Goal: Task Accomplishment & Management: Complete application form

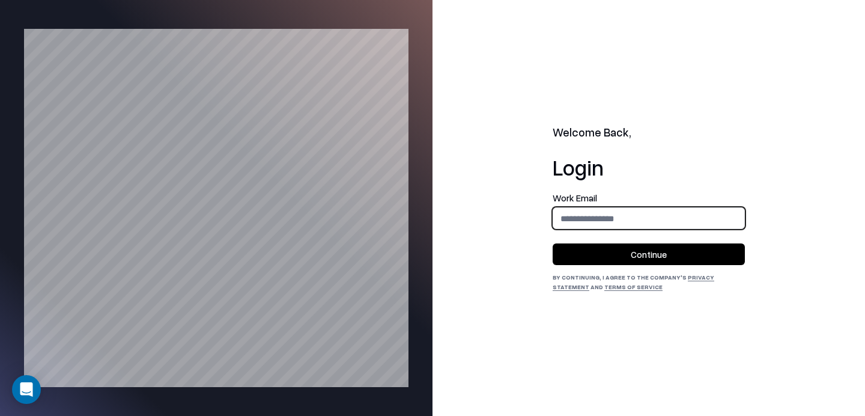
click at [612, 220] on input "email" at bounding box center [648, 218] width 191 height 22
type input "**********"
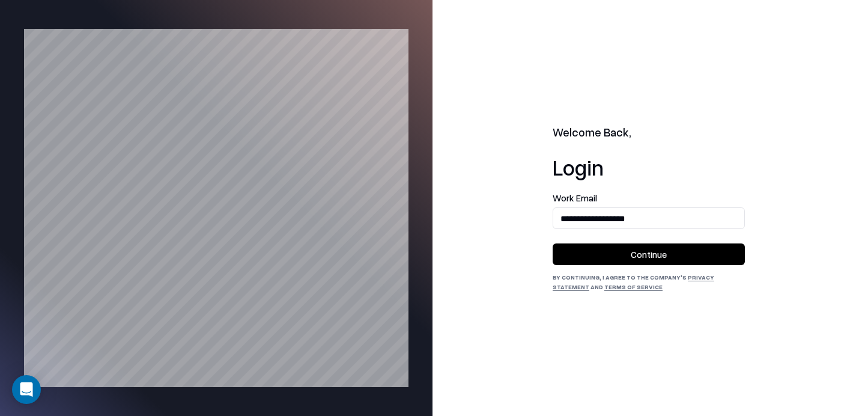
click at [641, 247] on button "Continue" at bounding box center [649, 254] width 192 height 22
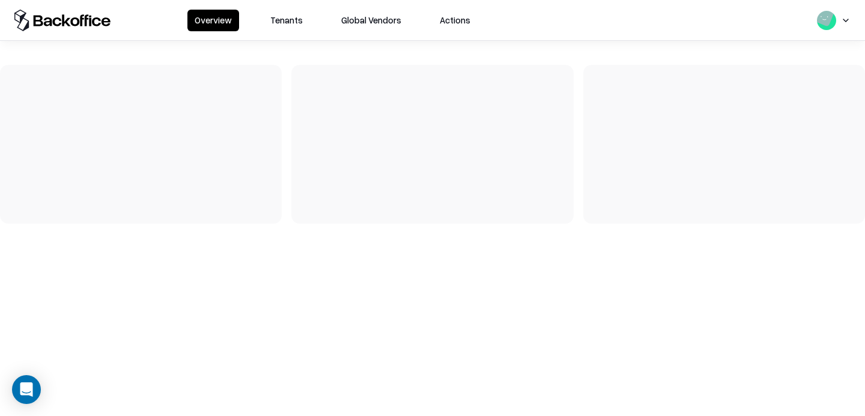
click at [292, 17] on button "Tenants" at bounding box center [286, 21] width 47 height 22
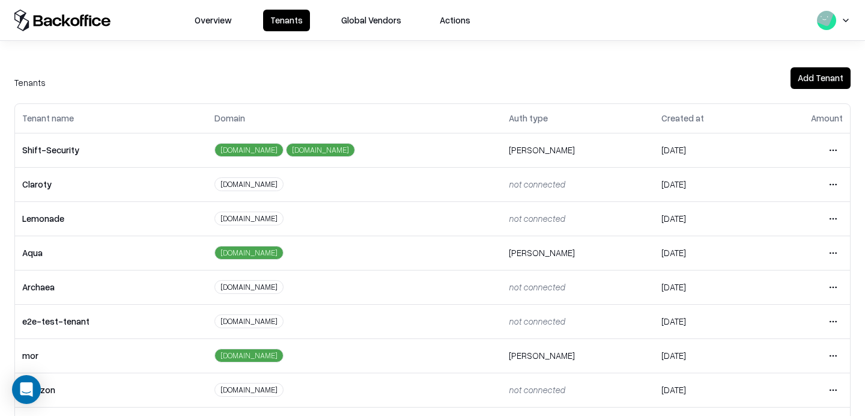
click at [833, 316] on html "Overview Tenants Global Vendors Actions Tenants Add Tenant Tenant name Domain A…" at bounding box center [432, 208] width 865 height 416
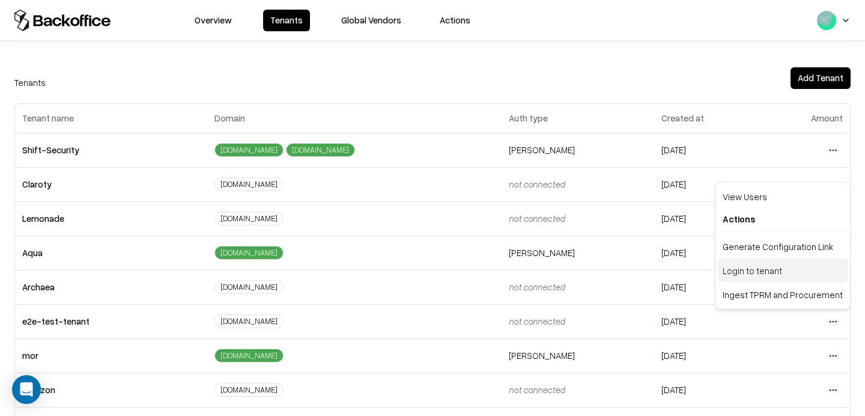
click at [768, 275] on div "Login to tenant" at bounding box center [783, 270] width 130 height 24
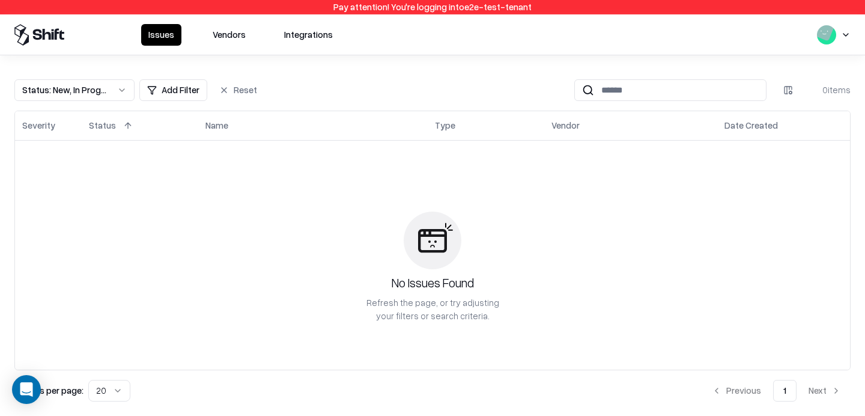
click at [233, 29] on button "Vendors" at bounding box center [228, 35] width 47 height 22
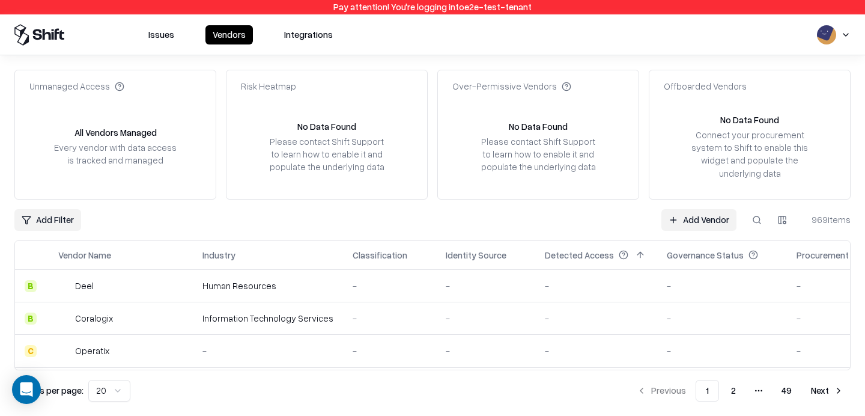
click at [692, 221] on link "Add Vendor" at bounding box center [698, 220] width 75 height 22
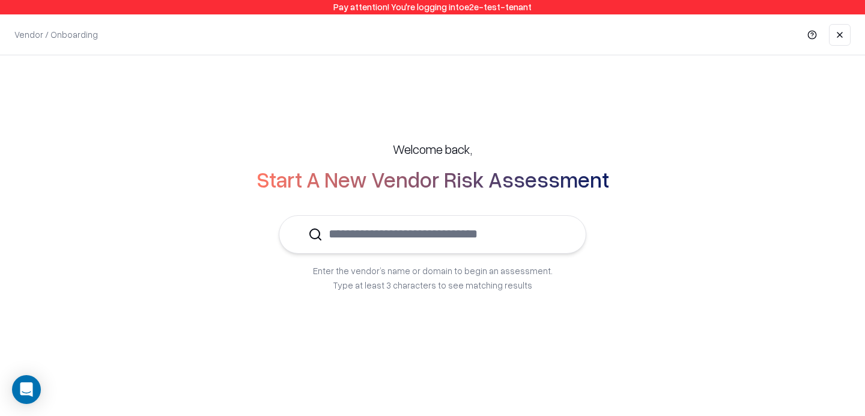
click at [467, 241] on input "text" at bounding box center [440, 234] width 234 height 37
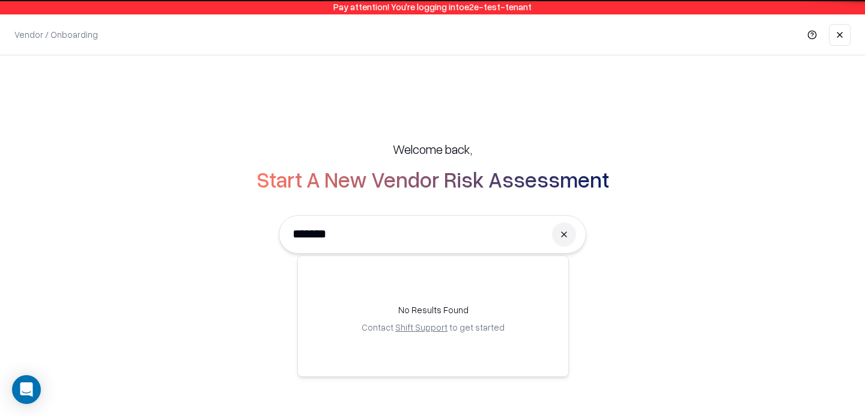
type input "******"
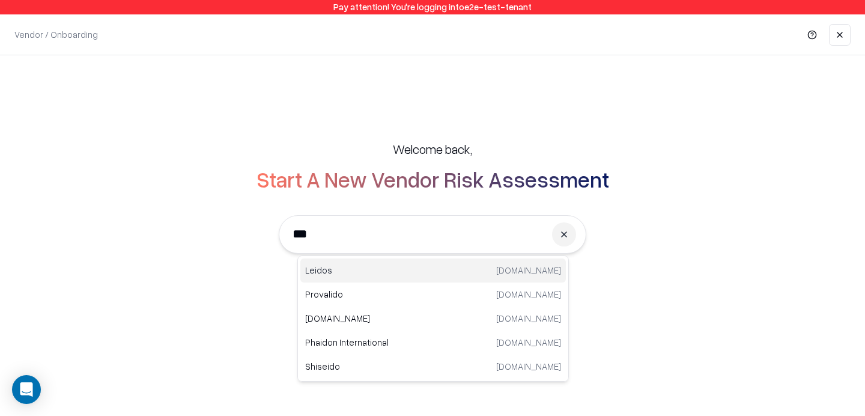
click at [354, 276] on p "Leidos" at bounding box center [369, 270] width 128 height 13
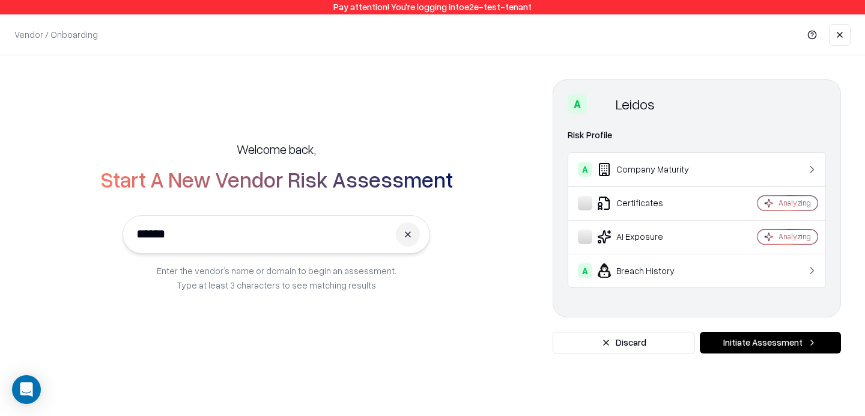
type input "******"
click at [773, 344] on button "Initiate Assessment" at bounding box center [770, 343] width 141 height 22
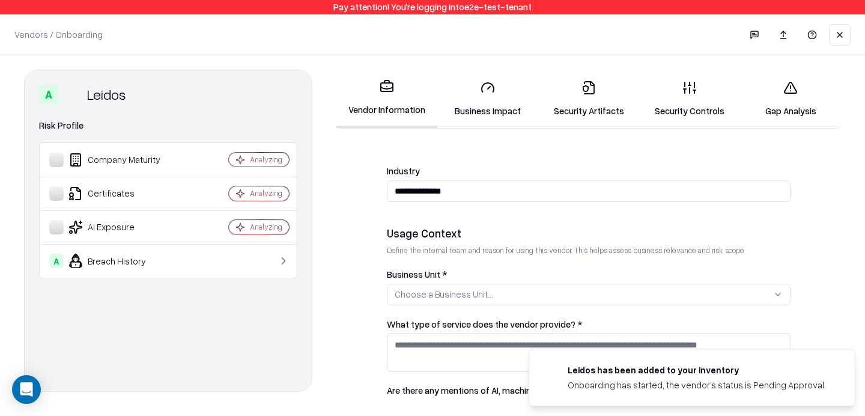
scroll to position [186, 0]
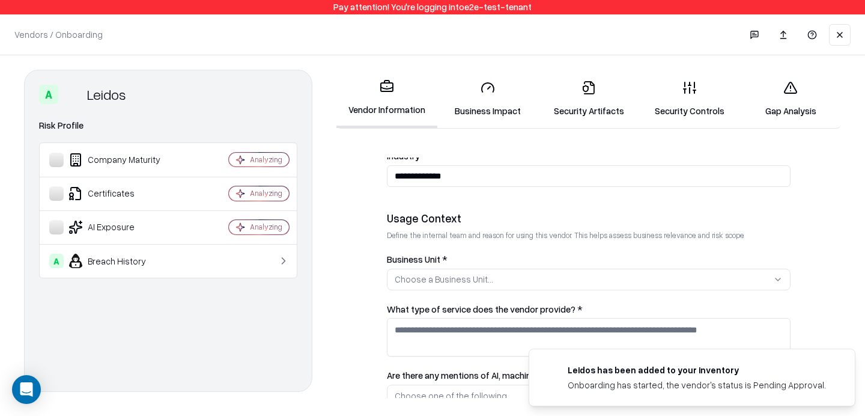
click at [445, 276] on div "Choose a Business Unit..." at bounding box center [444, 279] width 99 height 13
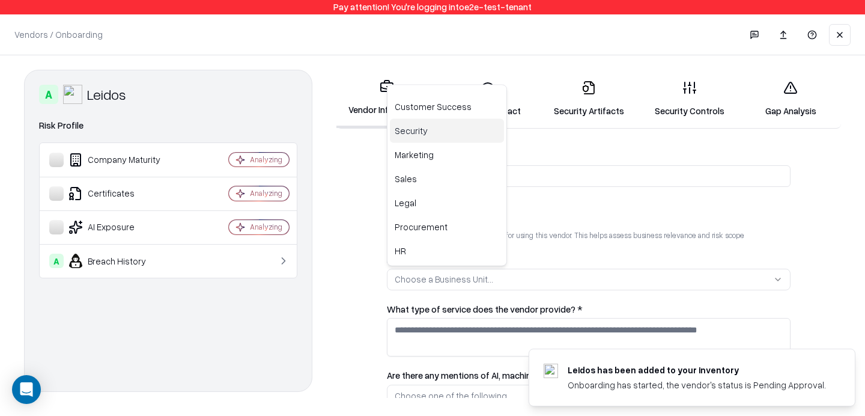
click at [418, 135] on div "Security" at bounding box center [447, 131] width 114 height 24
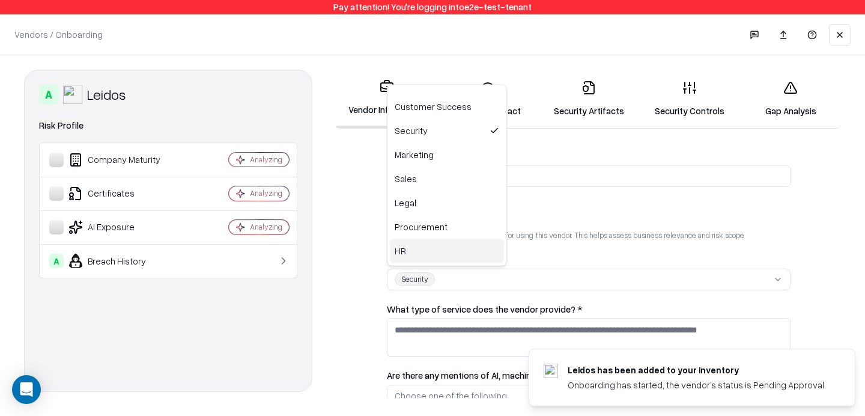
click at [448, 337] on html "**********" at bounding box center [432, 208] width 865 height 416
click at [448, 337] on textarea "What type of service does the vendor provide? *" at bounding box center [589, 337] width 404 height 38
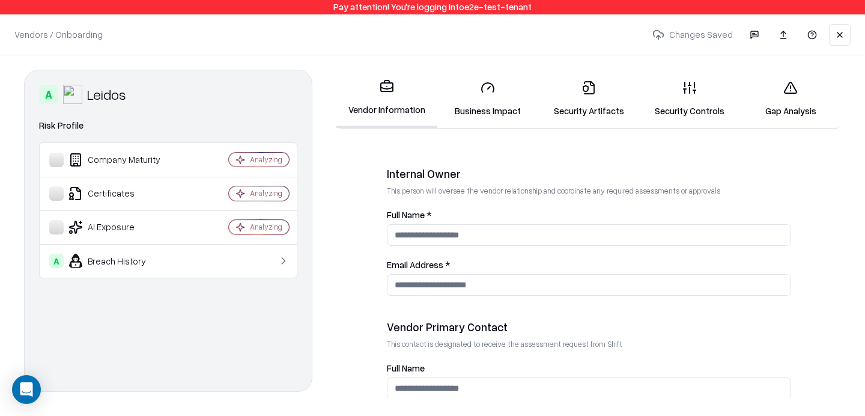
scroll to position [651, 0]
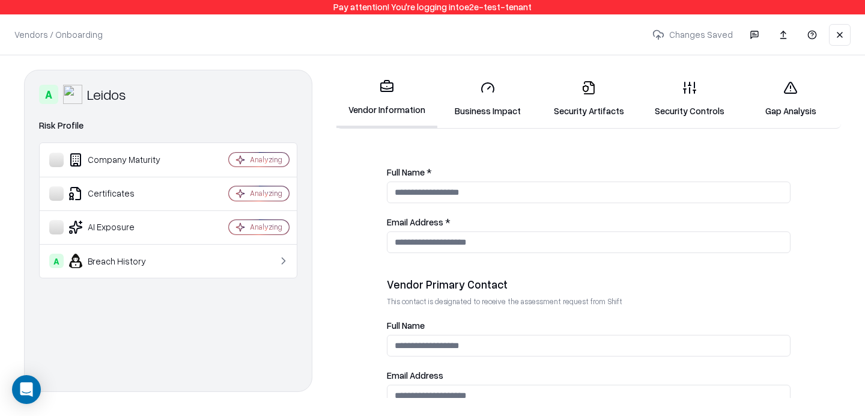
type textarea "*"
click at [478, 192] on input "Full Name *" at bounding box center [589, 192] width 404 height 22
type input "***"
type input "**********"
type input "***"
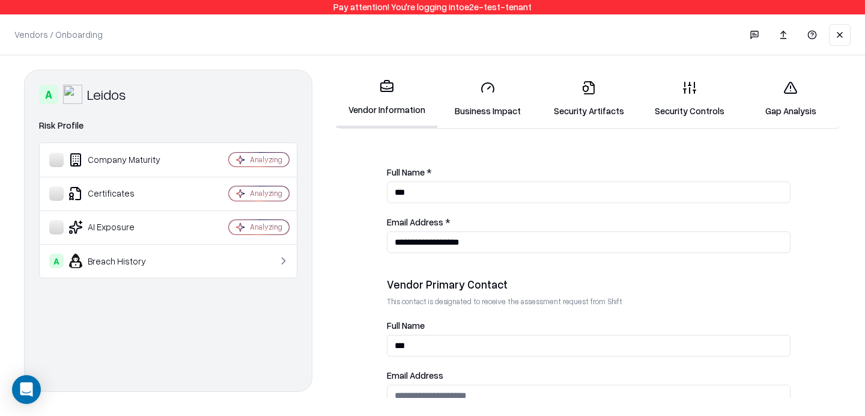
scroll to position [658, 0]
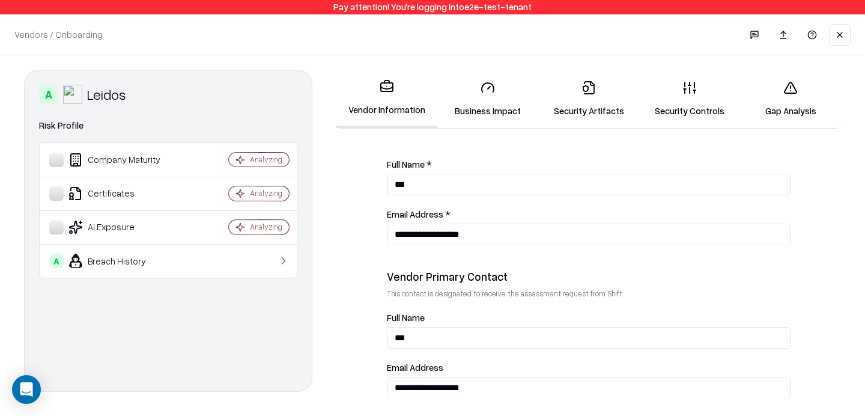
type input "**********"
click at [487, 88] on icon at bounding box center [488, 87] width 14 height 14
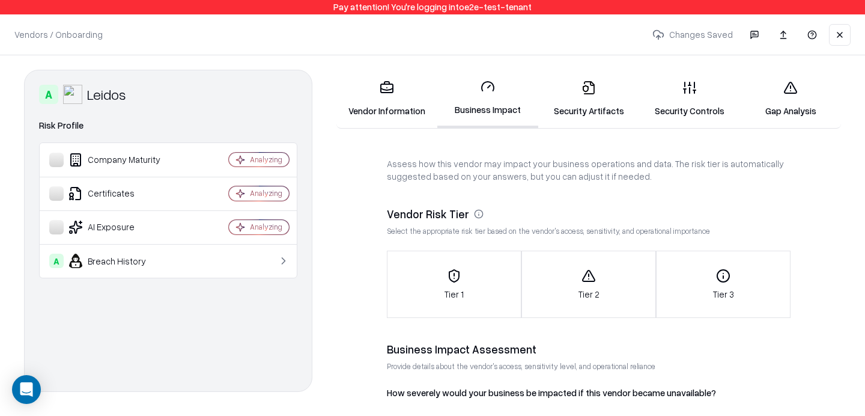
click at [681, 105] on link "Security Controls" at bounding box center [689, 99] width 101 height 56
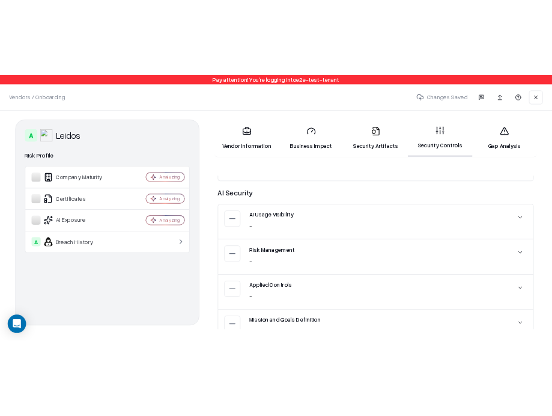
scroll to position [111, 0]
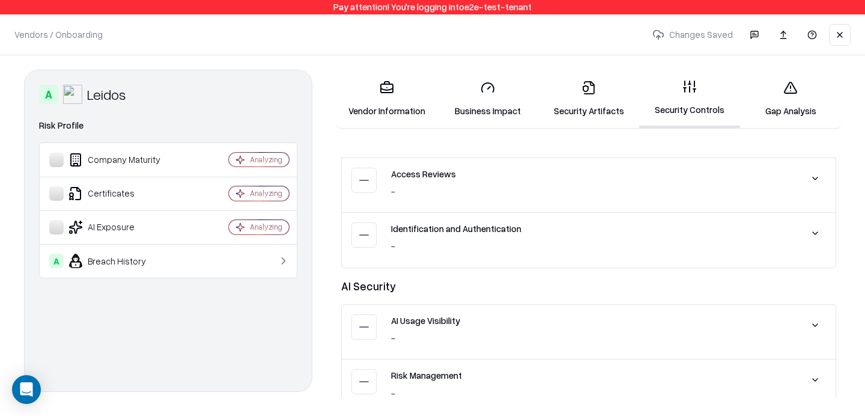
click at [591, 105] on link "Security Artifacts" at bounding box center [588, 99] width 101 height 56
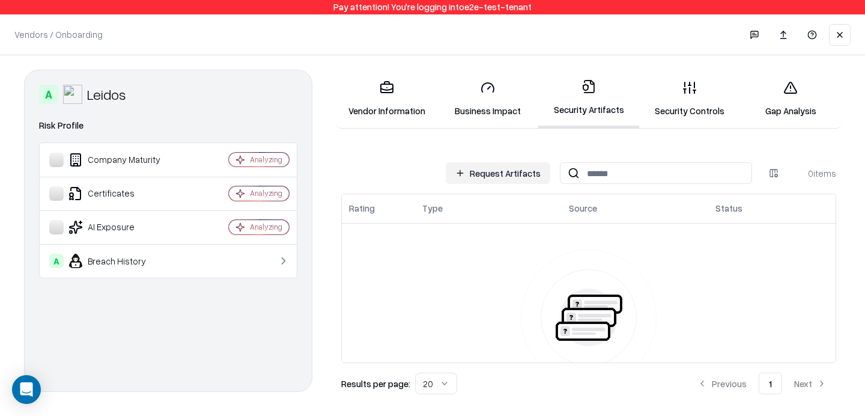
click at [488, 177] on button "Request Artifacts" at bounding box center [498, 173] width 105 height 22
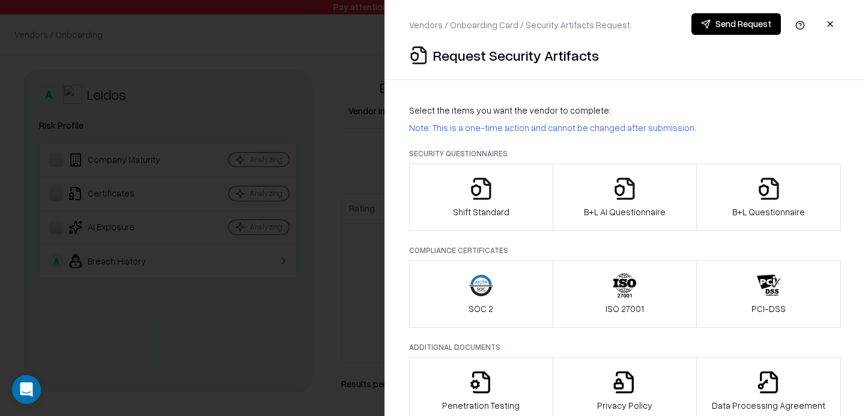
click at [302, 122] on div at bounding box center [432, 208] width 865 height 416
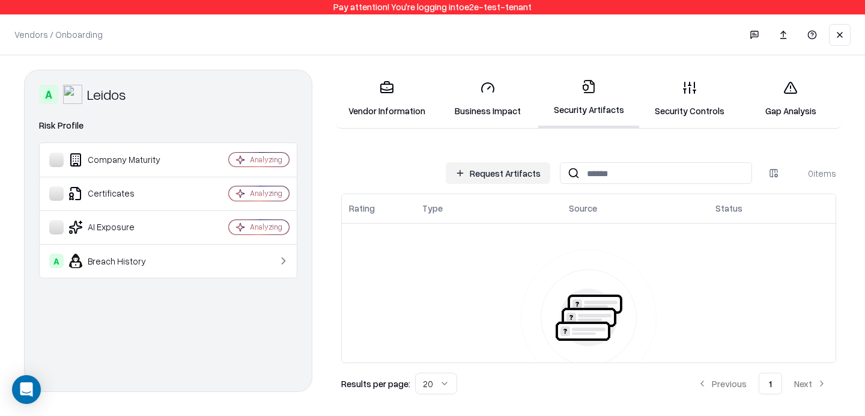
click at [488, 163] on button "Request Artifacts" at bounding box center [498, 173] width 105 height 22
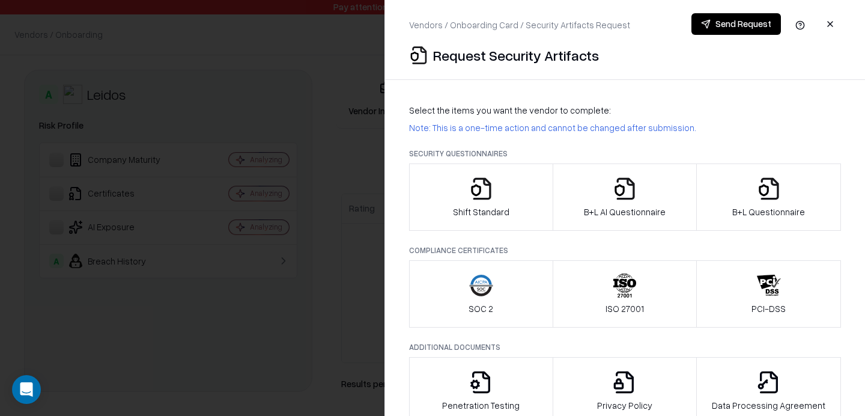
click at [350, 170] on div at bounding box center [432, 208] width 865 height 416
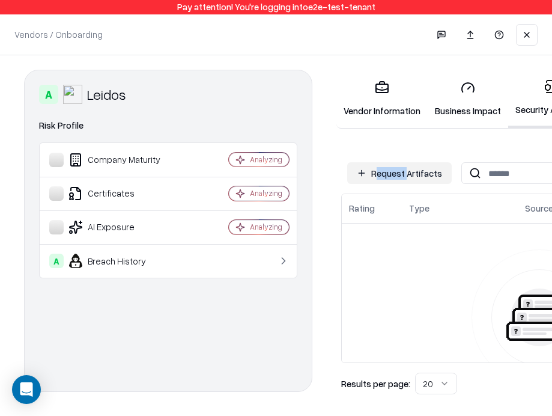
click at [371, 260] on div "No Security Artifacts Found Click ‘Request Artifact’ to request security artifa…" at bounding box center [539, 350] width 381 height 238
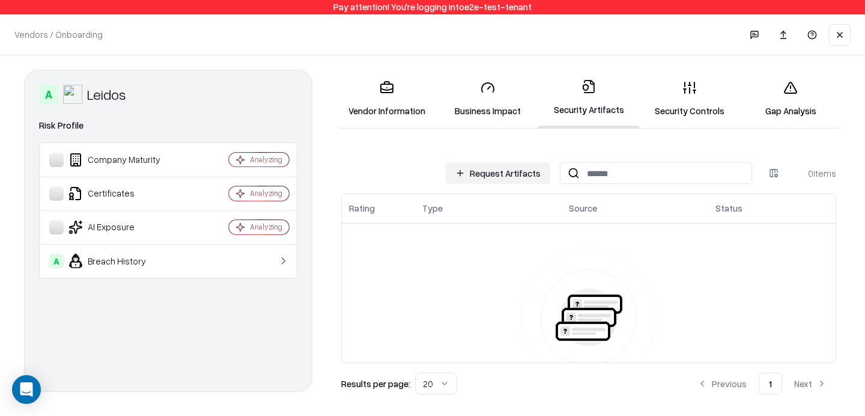
click at [516, 168] on button "Request Artifacts" at bounding box center [498, 173] width 105 height 22
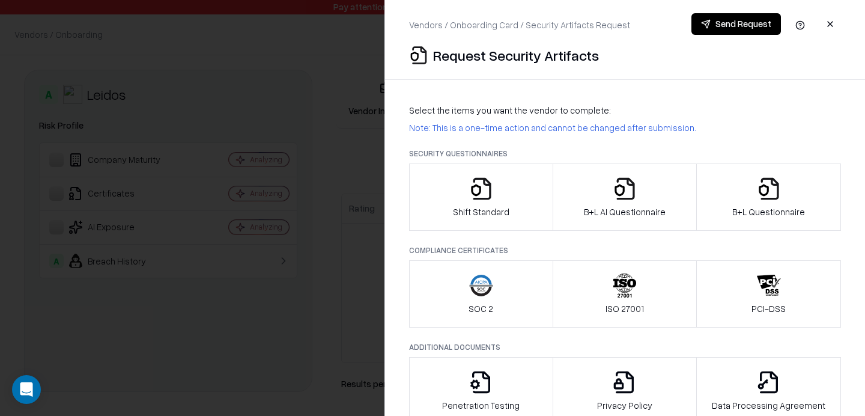
click at [286, 199] on div at bounding box center [432, 208] width 865 height 416
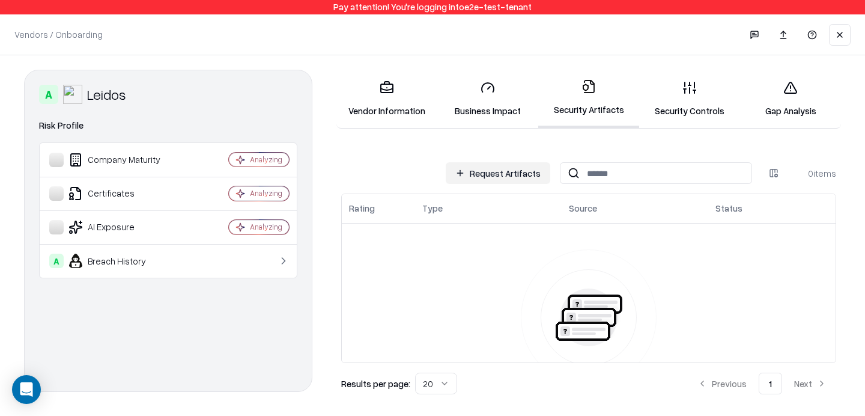
click at [480, 169] on button "Request Artifacts" at bounding box center [498, 173] width 105 height 22
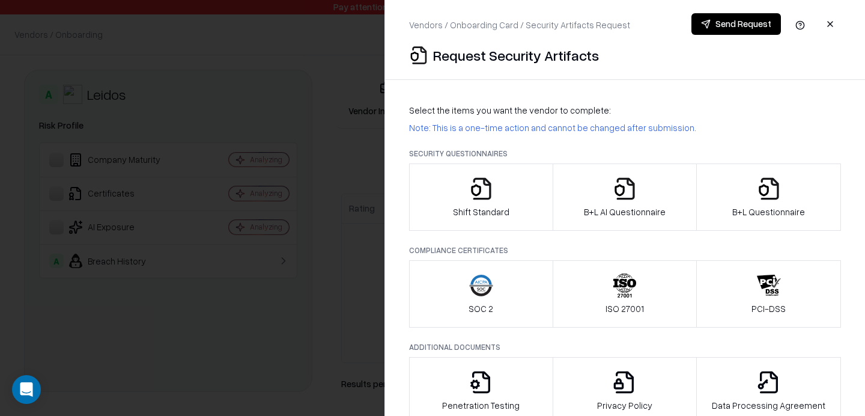
click at [379, 79] on div at bounding box center [432, 208] width 865 height 416
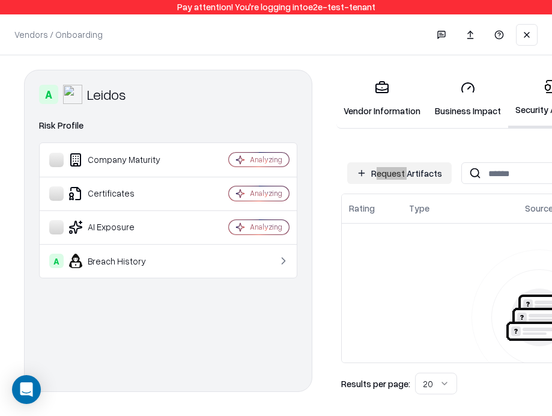
click at [416, 172] on button "Request Artifacts" at bounding box center [399, 173] width 105 height 22
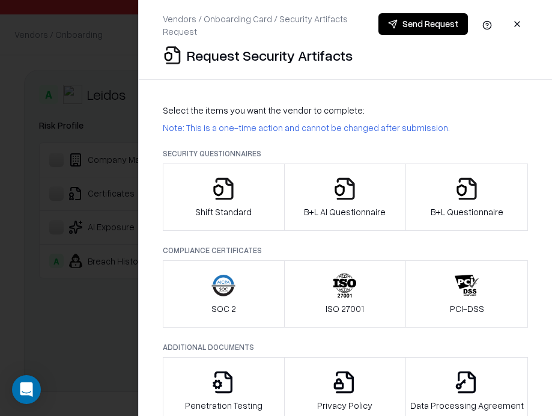
drag, startPoint x: 439, startPoint y: 106, endPoint x: 489, endPoint y: 261, distance: 163.0
click at [0, 0] on body "Pay attention! You're logging into e2e-test-tenant Vendors / Onboarding Changes…" at bounding box center [276, 208] width 552 height 416
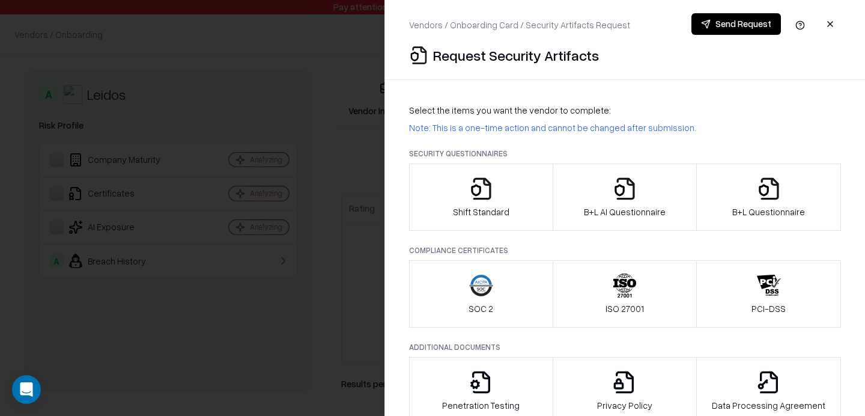
click at [836, 25] on button "button" at bounding box center [830, 24] width 22 height 22
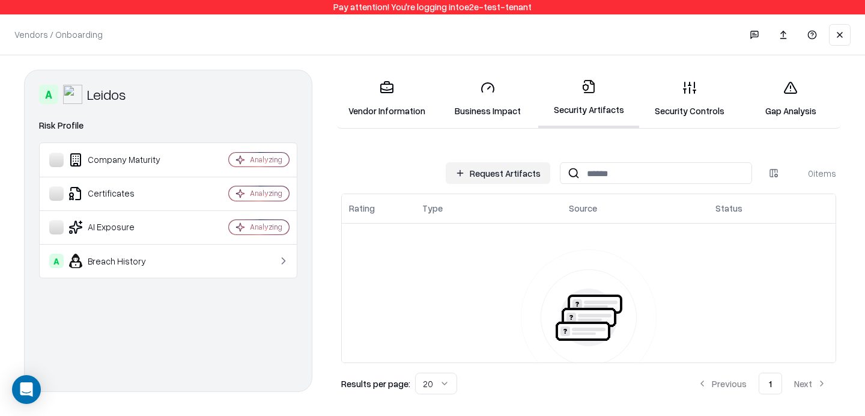
click at [613, 85] on link "Security Artifacts" at bounding box center [588, 99] width 101 height 58
click at [487, 169] on button "Request Artifacts" at bounding box center [498, 173] width 105 height 22
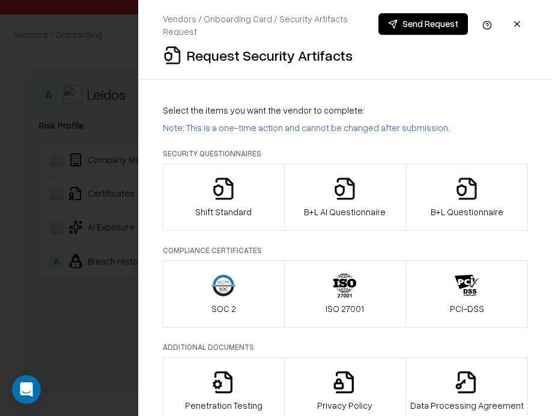
drag, startPoint x: 627, startPoint y: 92, endPoint x: 668, endPoint y: 205, distance: 120.9
click at [0, 0] on body "Pay attention! You're logging into e2e-test-tenant Vendors / Onboarding Changes…" at bounding box center [276, 208] width 552 height 416
